Goal: Navigation & Orientation: Understand site structure

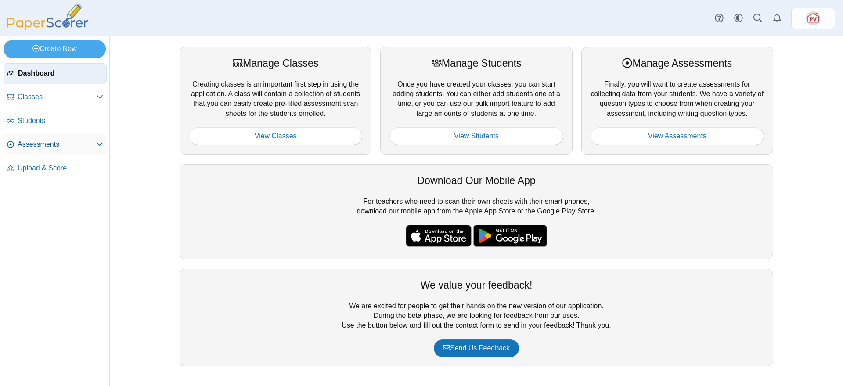
click at [60, 141] on span "Assessments" at bounding box center [57, 145] width 79 height 10
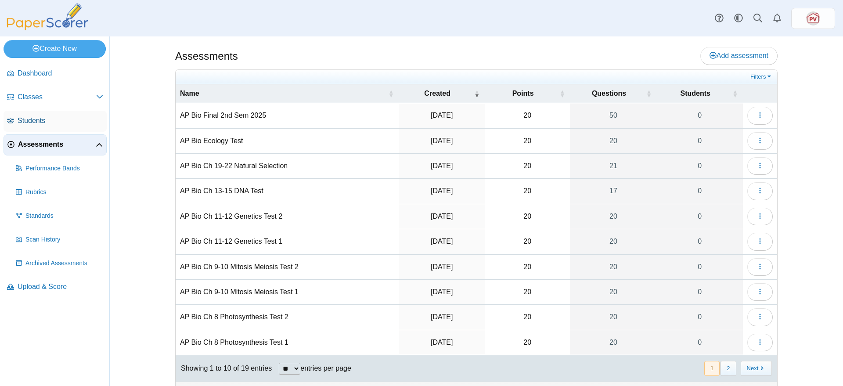
click at [39, 122] on span "Students" at bounding box center [61, 121] width 86 height 10
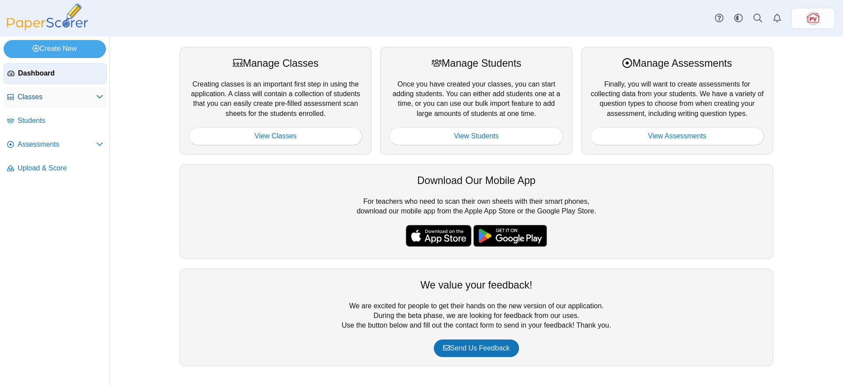
click at [38, 96] on span "Classes" at bounding box center [57, 97] width 79 height 10
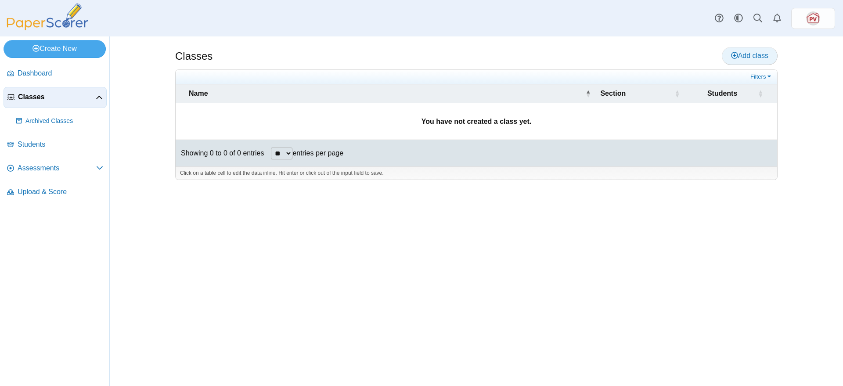
click at [734, 53] on icon at bounding box center [734, 55] width 7 height 7
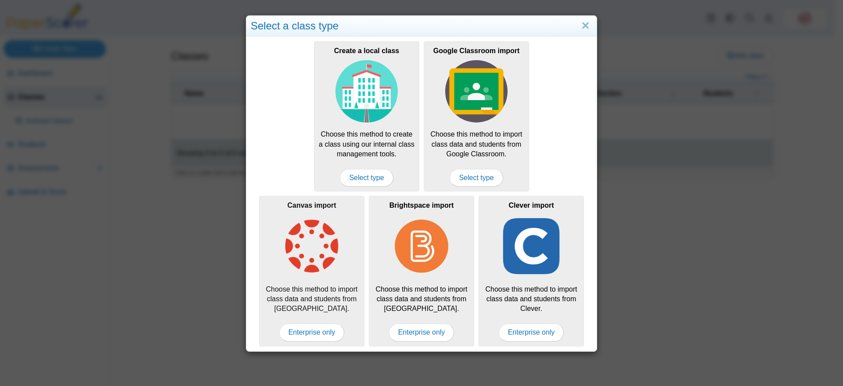
click at [314, 243] on img at bounding box center [311, 246] width 62 height 62
click at [307, 338] on span "Enterprise only" at bounding box center [311, 332] width 65 height 18
click at [581, 27] on link "Close" at bounding box center [585, 25] width 14 height 15
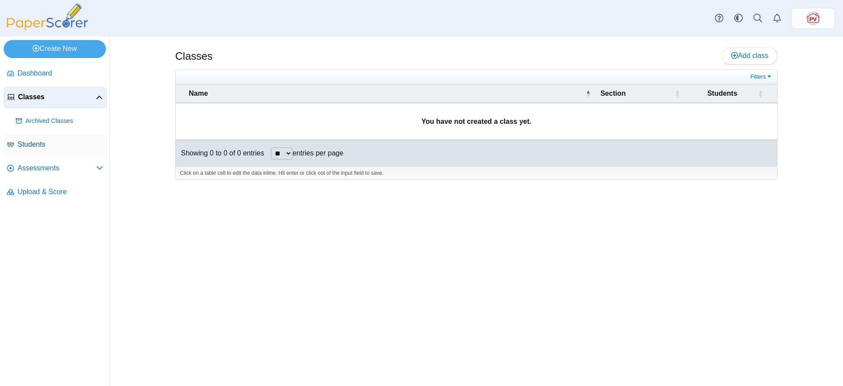
click at [33, 146] on span "Students" at bounding box center [61, 145] width 86 height 10
